Goal: Book appointment/travel/reservation

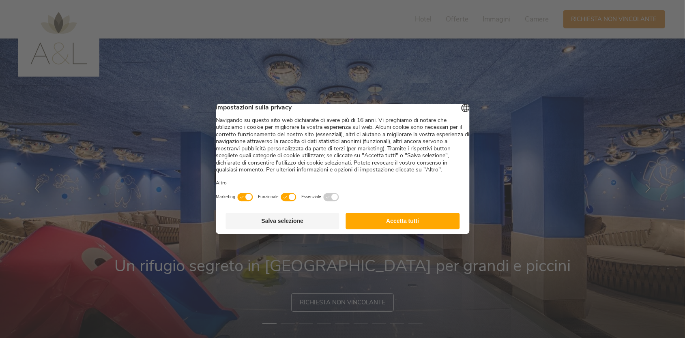
click at [391, 229] on button "Accetta tutti" at bounding box center [403, 221] width 114 height 16
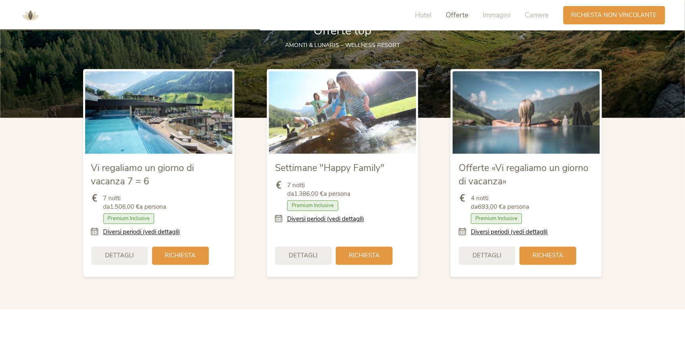
scroll to position [771, 0]
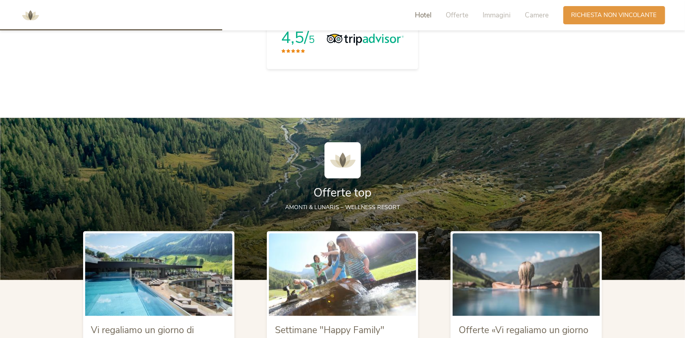
click at [423, 19] on span "Hotel" at bounding box center [423, 15] width 17 height 9
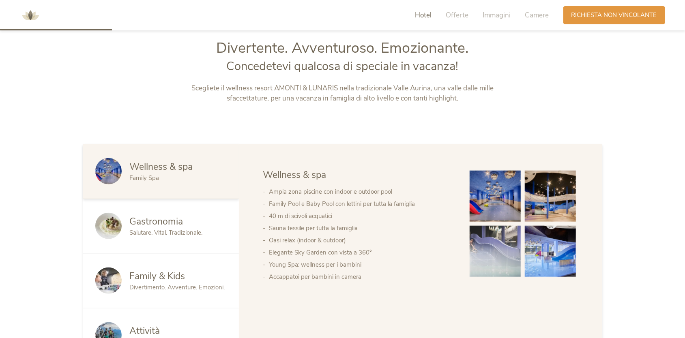
scroll to position [366, 0]
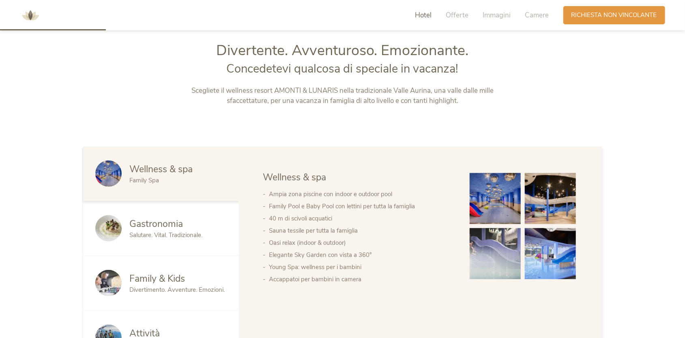
click at [423, 19] on span "Hotel" at bounding box center [423, 15] width 17 height 9
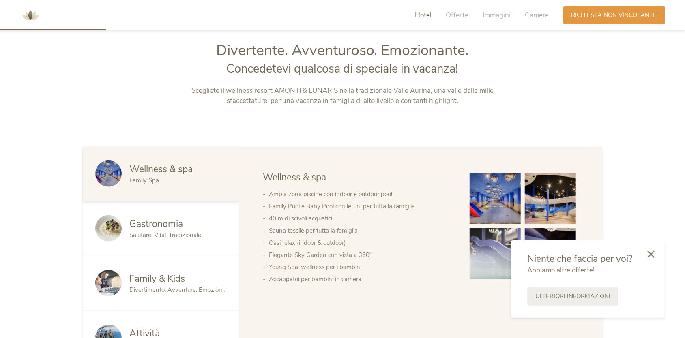
click at [27, 14] on img at bounding box center [30, 15] width 24 height 24
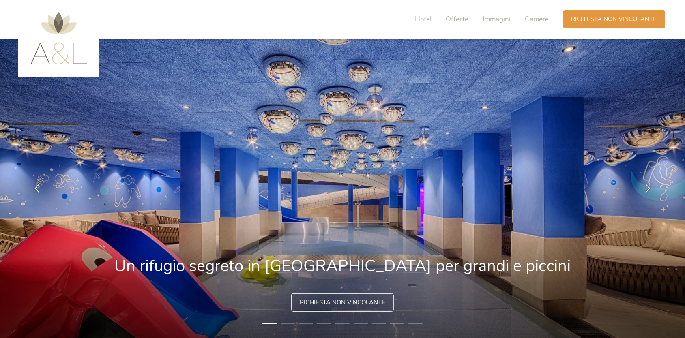
click at [49, 57] on img at bounding box center [58, 38] width 57 height 52
click at [429, 23] on span "Hotel" at bounding box center [423, 19] width 17 height 9
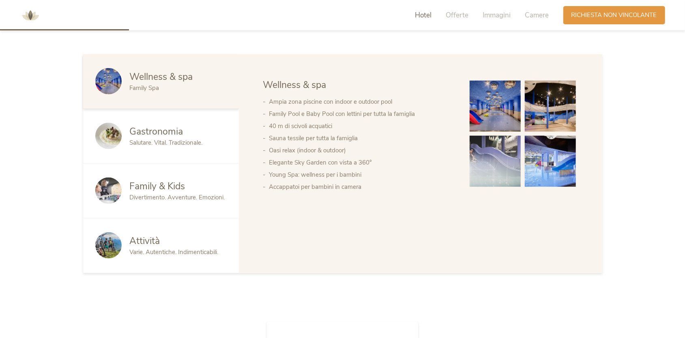
scroll to position [447, 0]
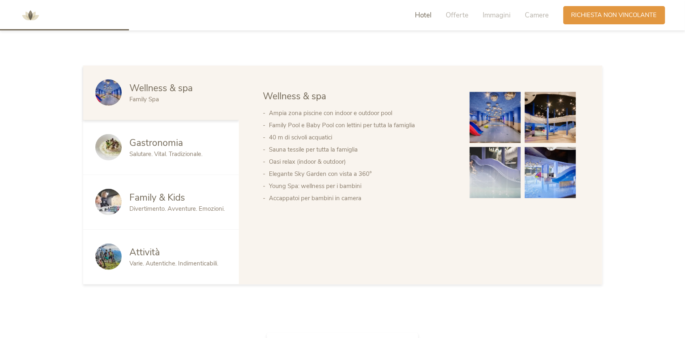
click at [530, 119] on img at bounding box center [550, 117] width 51 height 51
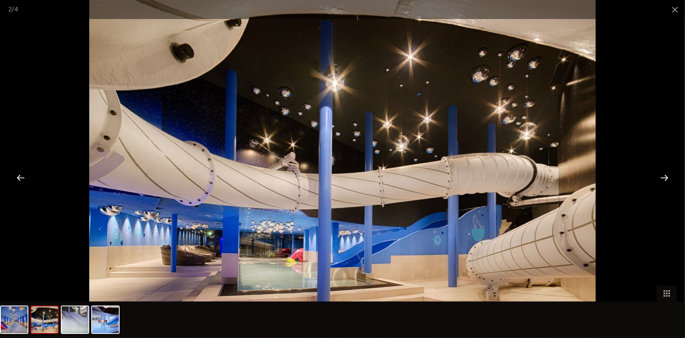
click at [657, 180] on div at bounding box center [664, 177] width 25 height 25
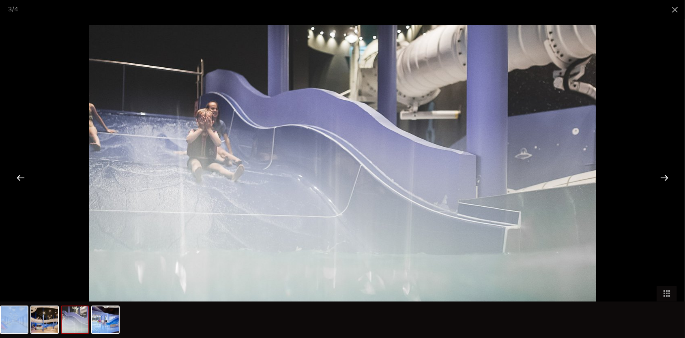
click at [657, 180] on div at bounding box center [664, 177] width 25 height 25
click at [663, 178] on div at bounding box center [664, 177] width 25 height 25
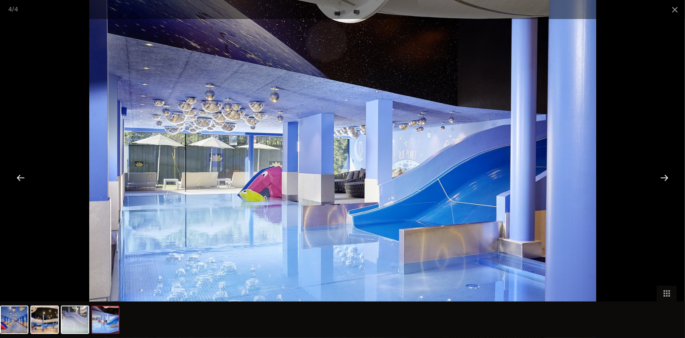
click at [663, 178] on div at bounding box center [664, 177] width 25 height 25
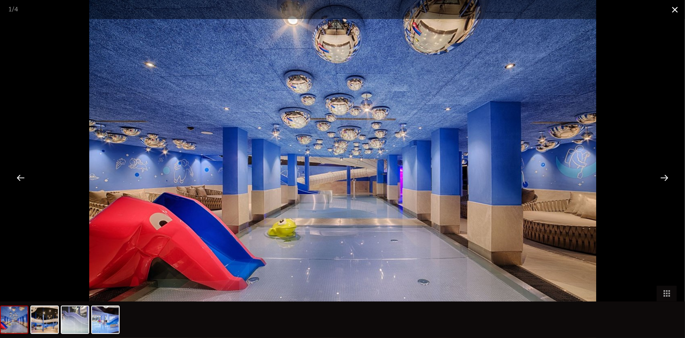
click at [680, 10] on span at bounding box center [675, 9] width 20 height 19
